Goal: Information Seeking & Learning: Learn about a topic

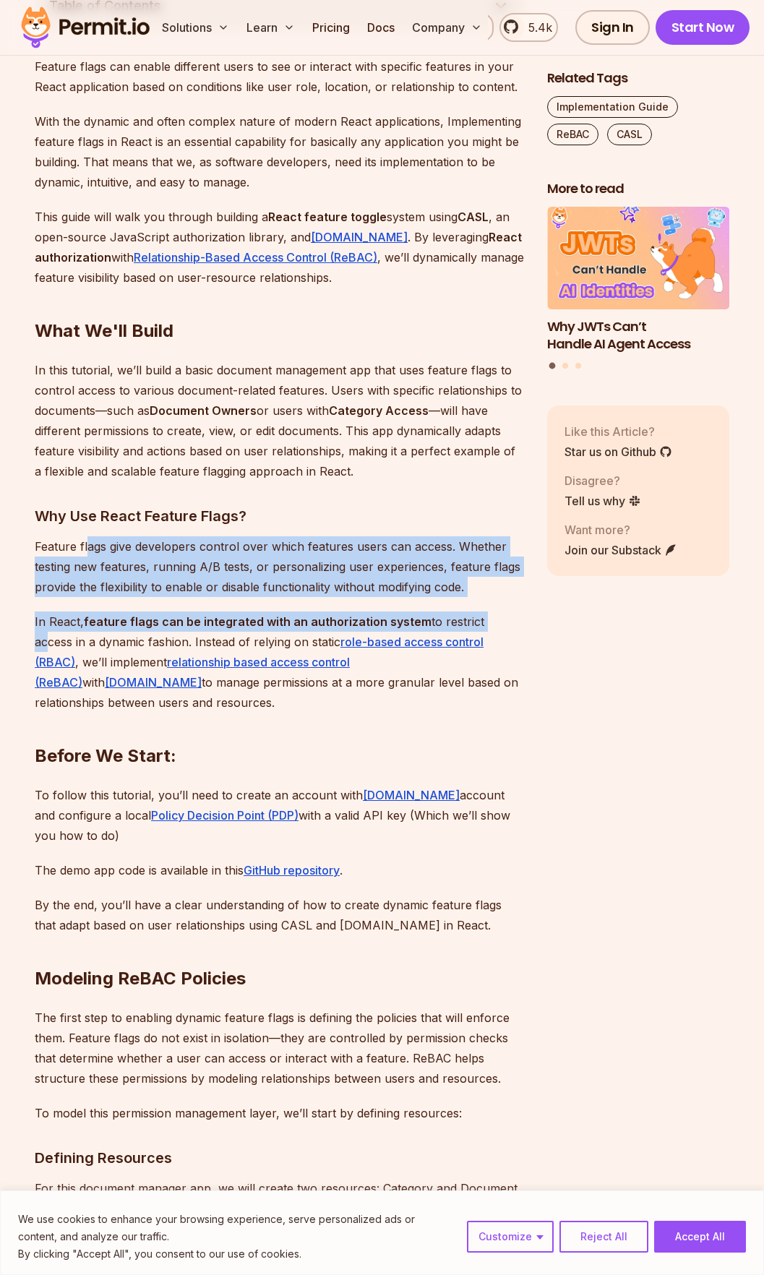
drag, startPoint x: 95, startPoint y: 541, endPoint x: 485, endPoint y: 619, distance: 397.9
click at [485, 619] on p "In React, feature flags can be integrated with an authorization system to restr…" at bounding box center [279, 661] width 489 height 101
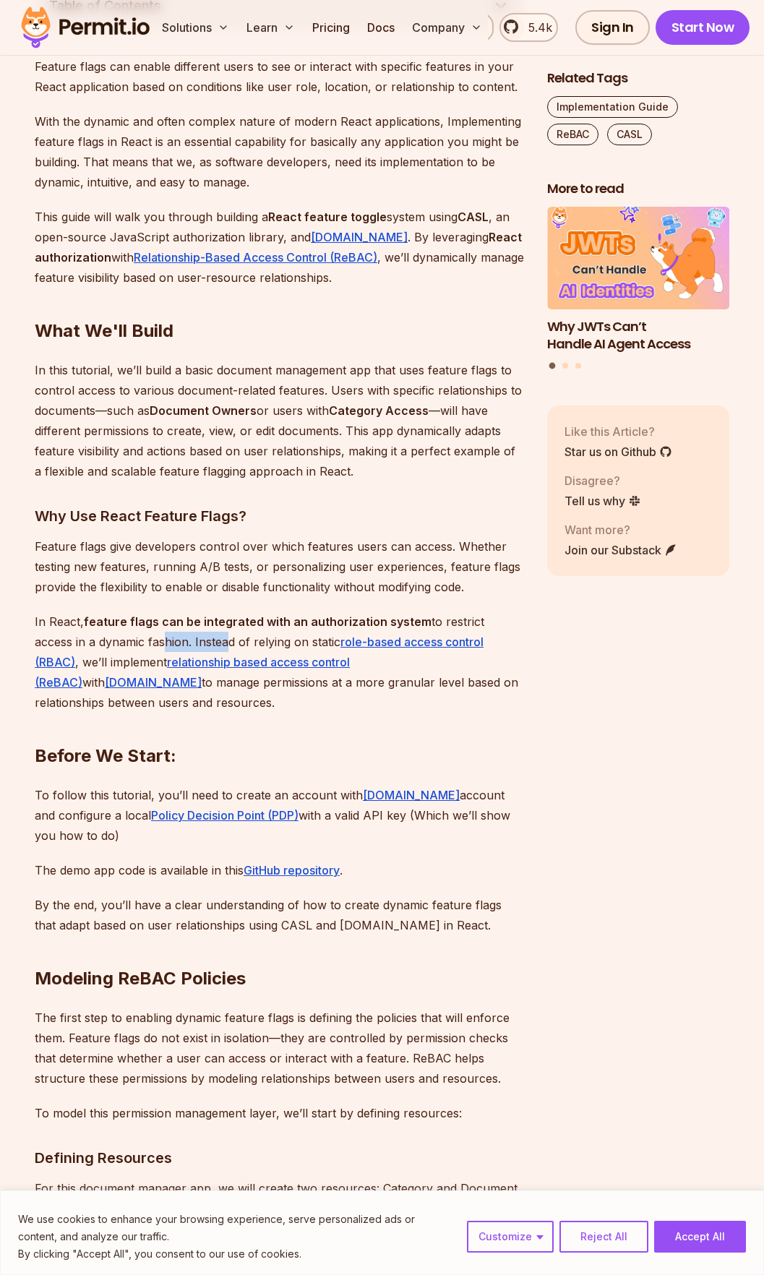
drag, startPoint x: 116, startPoint y: 639, endPoint x: 182, endPoint y: 644, distance: 66.6
click at [182, 644] on p "In React, feature flags can be integrated with an authorization system to restr…" at bounding box center [279, 661] width 489 height 101
drag, startPoint x: 182, startPoint y: 644, endPoint x: 160, endPoint y: 647, distance: 21.9
click at [182, 644] on p "In React, feature flags can be integrated with an authorization system to restr…" at bounding box center [279, 661] width 489 height 101
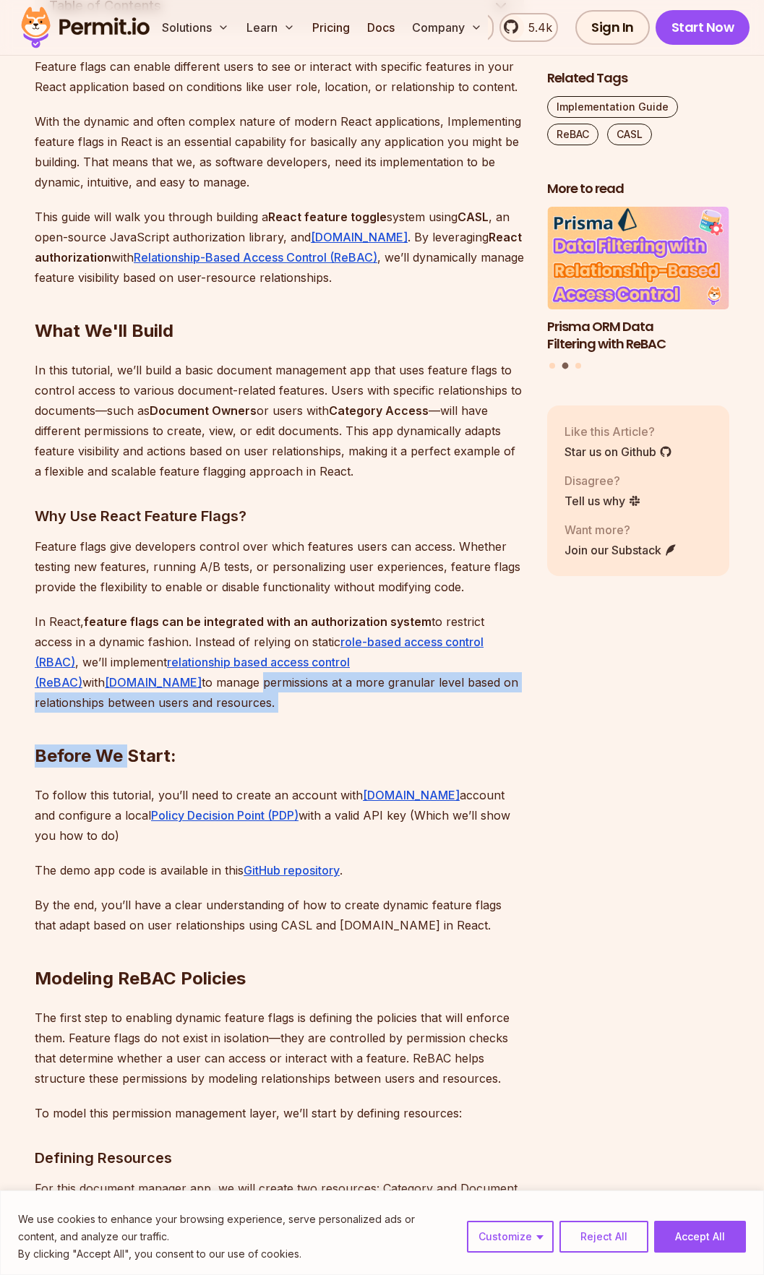
drag, startPoint x: 79, startPoint y: 689, endPoint x: 126, endPoint y: 696, distance: 47.5
click at [126, 696] on h2 "Before We Start:" at bounding box center [279, 726] width 489 height 81
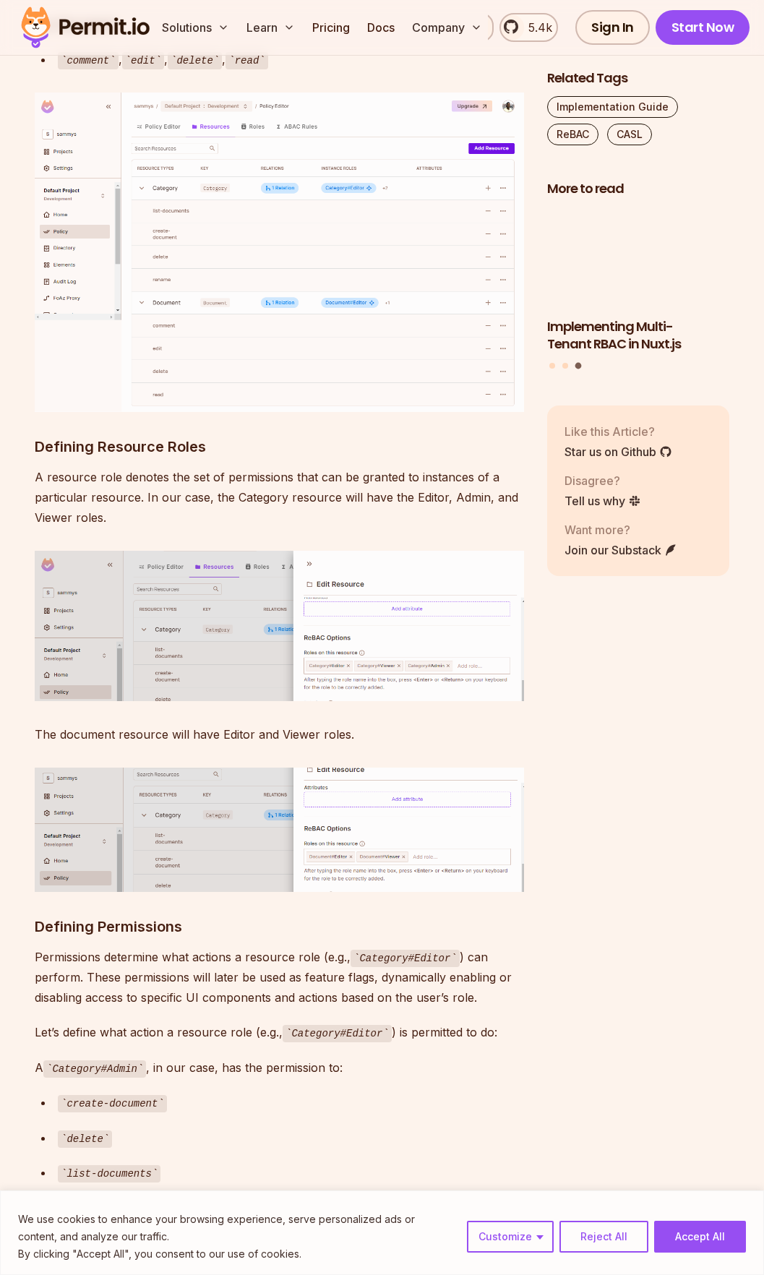
scroll to position [2673, 0]
